Goal: Find specific page/section: Find specific page/section

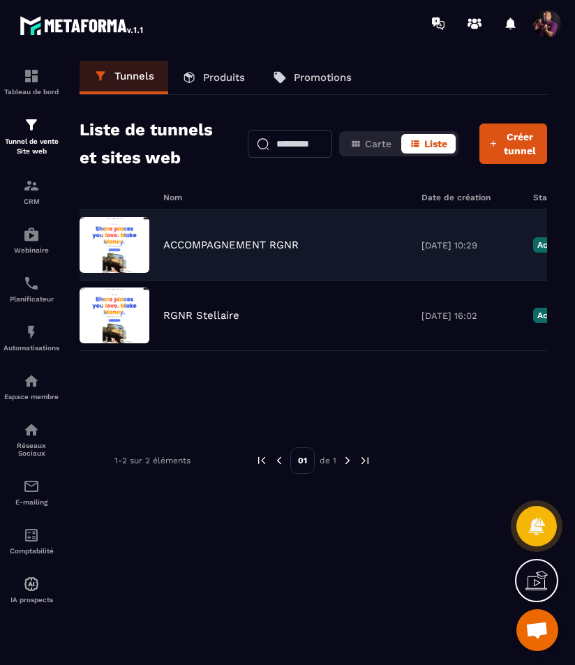
click at [299, 250] on div "ACCOMPAGNEMENT RGNR" at bounding box center [285, 245] width 244 height 13
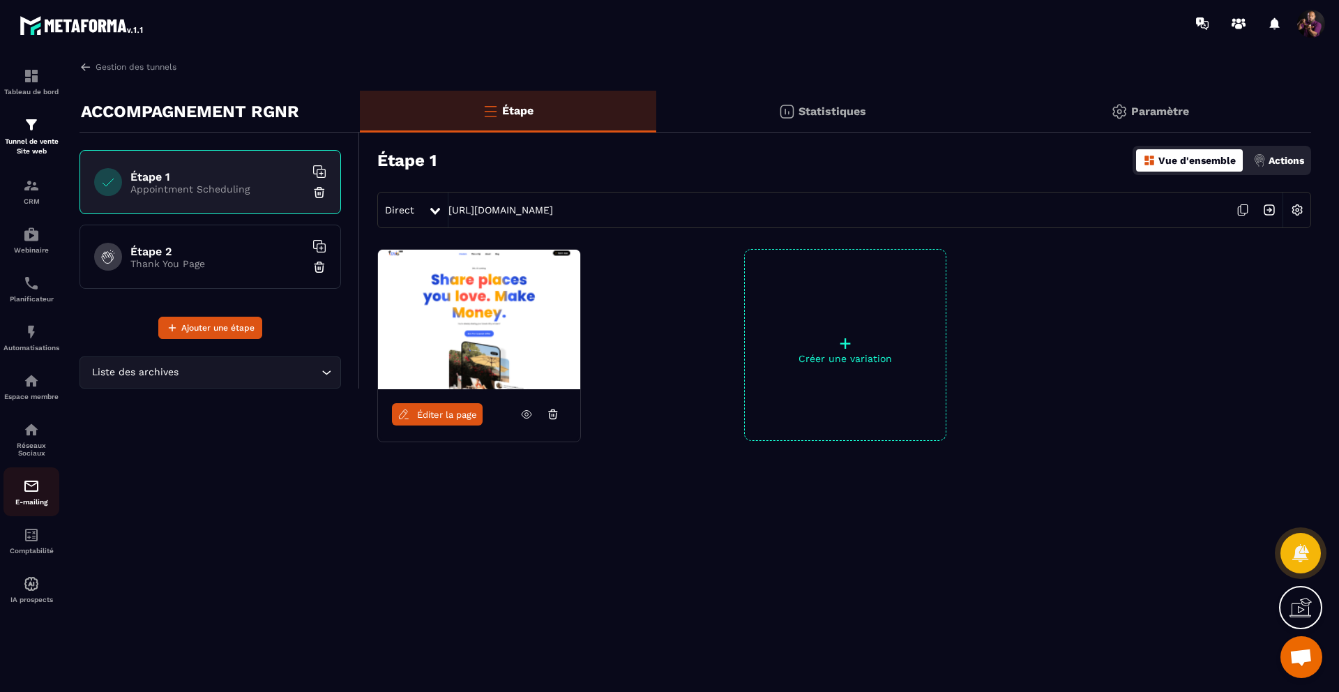
click at [18, 495] on div "E-mailing" at bounding box center [31, 492] width 56 height 28
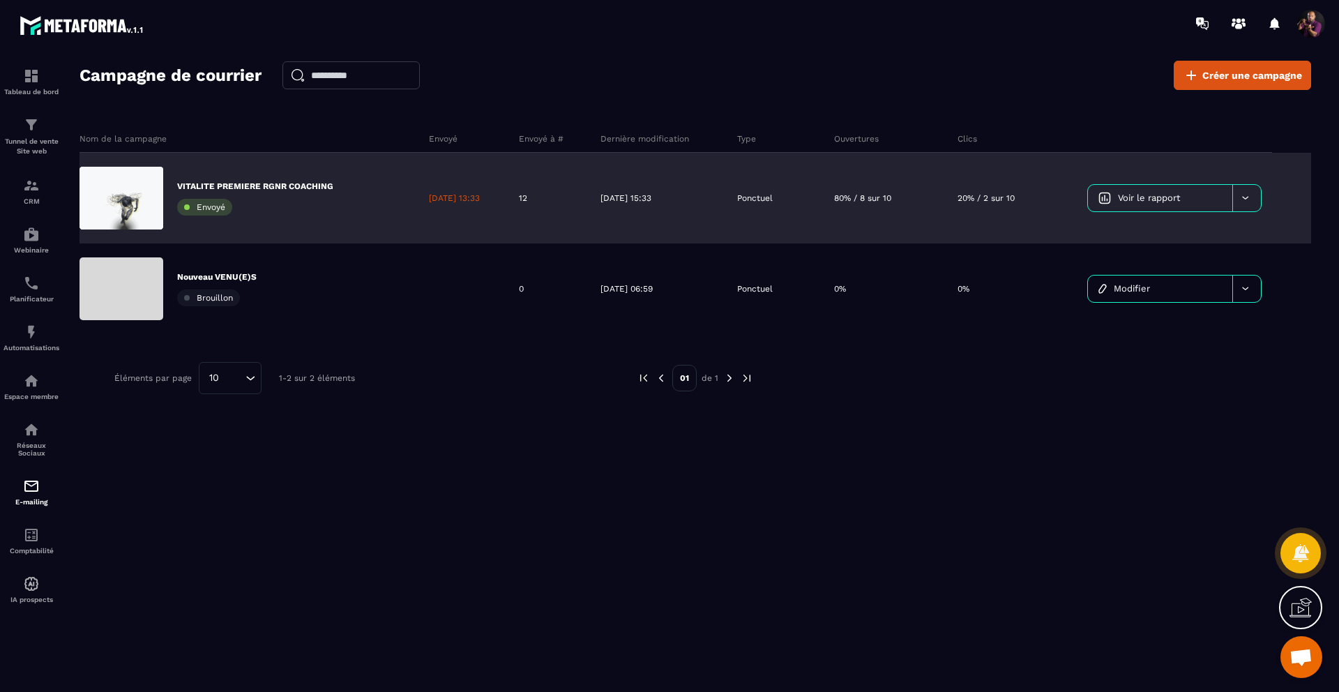
click at [311, 181] on p "VITALITE PREMIERE RGNR COACHING" at bounding box center [255, 186] width 156 height 11
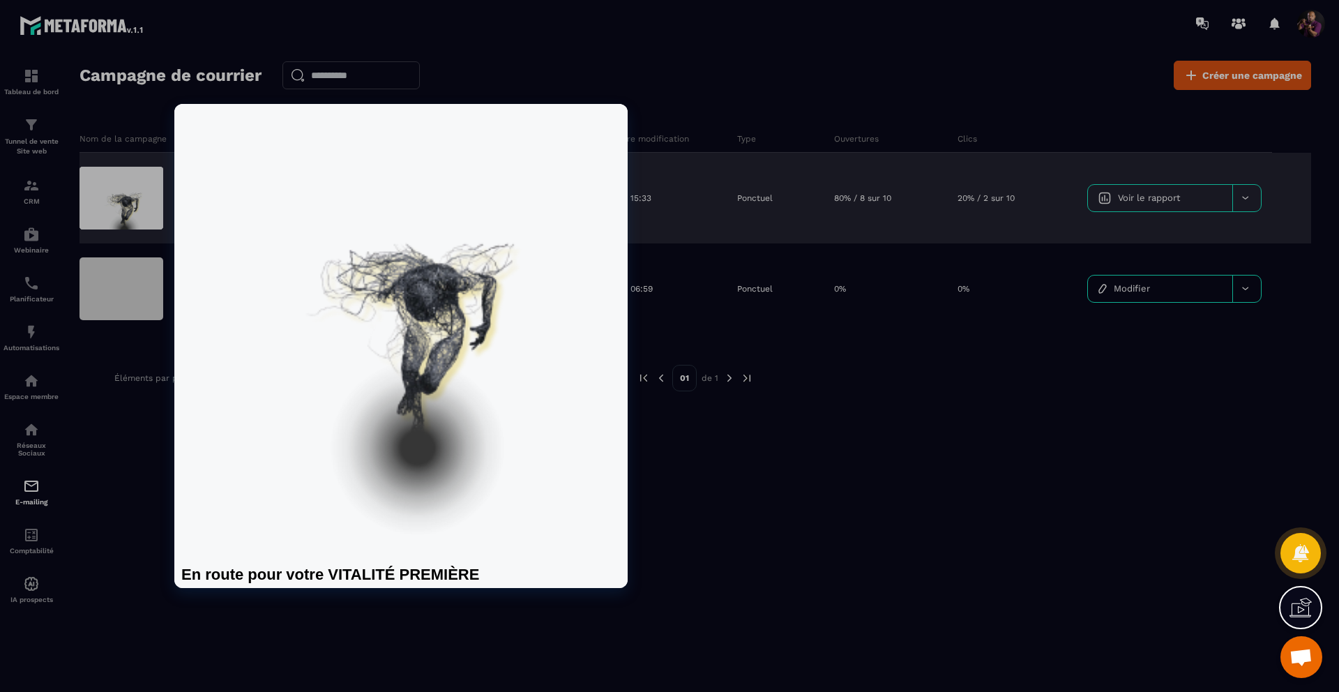
click at [135, 197] on div at bounding box center [122, 198] width 84 height 63
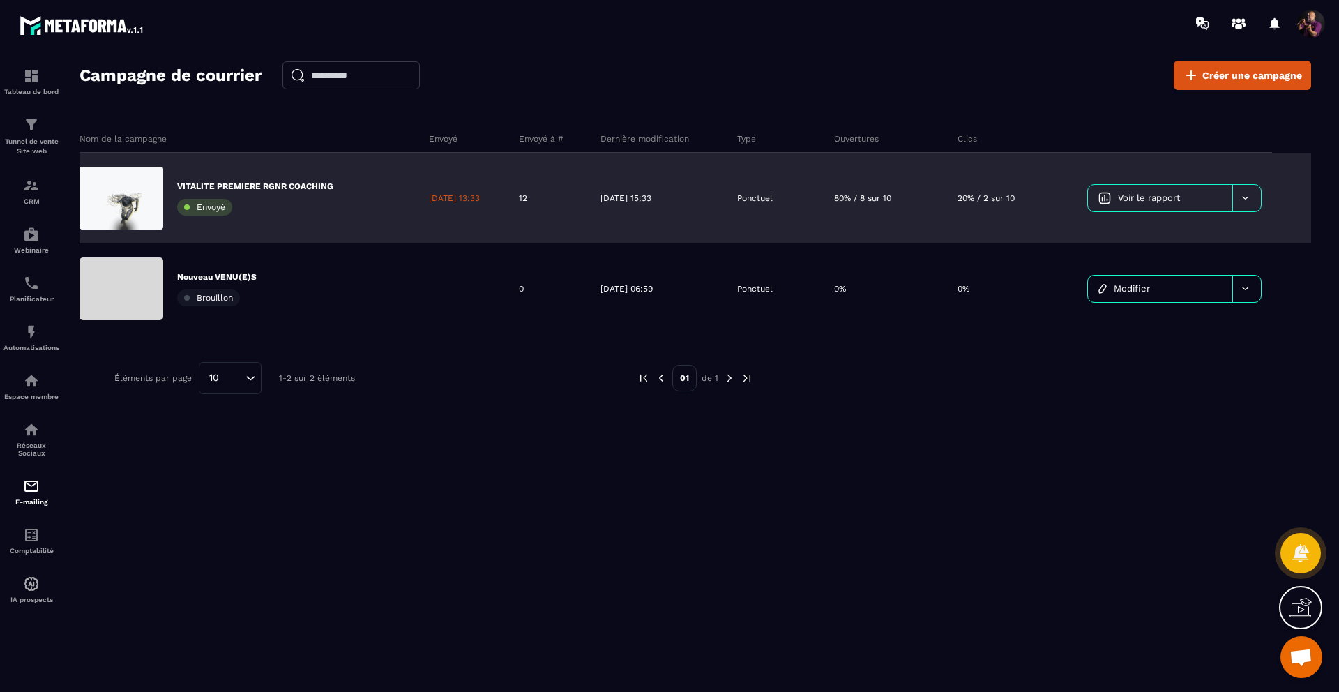
click at [574, 195] on div "Ponctuel" at bounding box center [775, 198] width 97 height 91
click at [574, 202] on icon at bounding box center [1245, 198] width 10 height 10
